Goal: Task Accomplishment & Management: Use online tool/utility

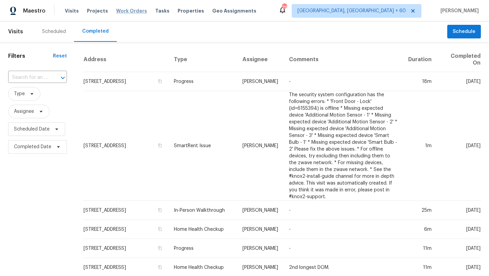
click at [136, 14] on span "Work Orders" at bounding box center [131, 10] width 31 height 7
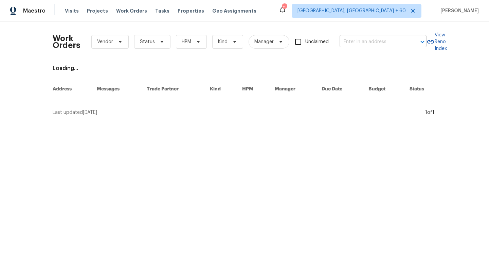
click at [353, 43] on input "text" at bounding box center [373, 42] width 68 height 11
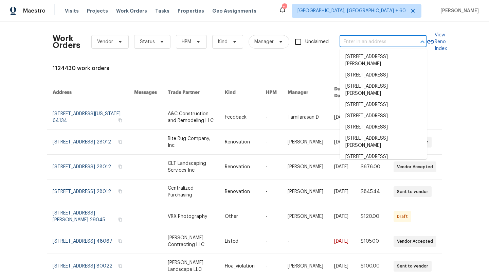
paste input "1694 North 2225 West, Clinton, UT 84015"
type input "1694 North 2225 West, Clinton, UT 84015"
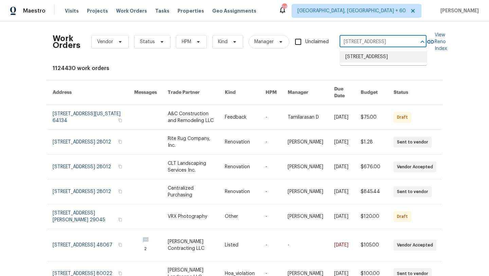
click at [358, 59] on li "1694 North 2225 West, Clinton, UT 84015" at bounding box center [383, 56] width 87 height 11
